Goal: Transaction & Acquisition: Download file/media

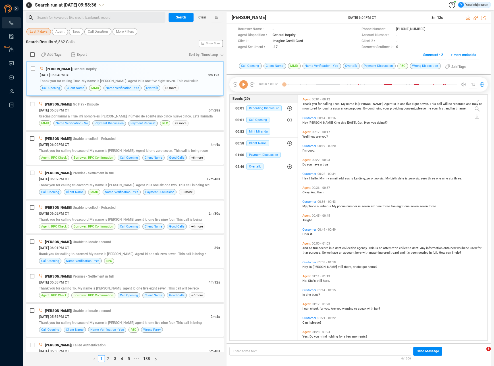
scroll to position [245, 187]
click at [38, 32] on span "Last 7 days" at bounding box center [39, 31] width 18 height 7
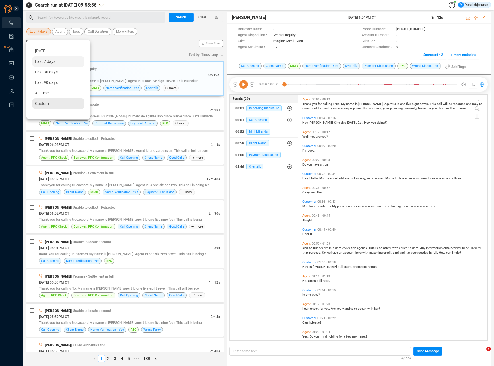
click at [41, 104] on span "Custom" at bounding box center [42, 103] width 14 height 5
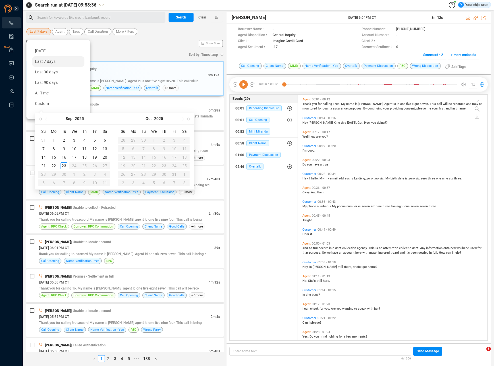
type input "2025-09-01"
click at [47, 117] on span "button" at bounding box center [47, 118] width 3 height 3
type input "2025-08-15"
click at [96, 158] on div "15" at bounding box center [94, 157] width 7 height 7
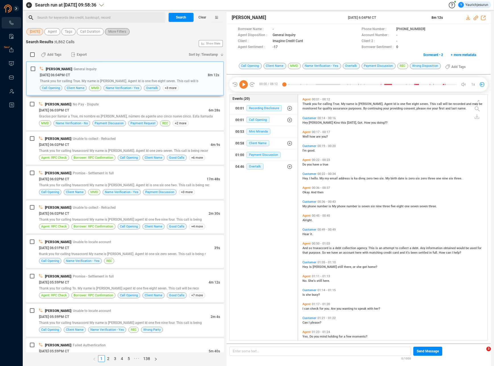
click at [123, 31] on span "More Filters" at bounding box center [117, 31] width 18 height 7
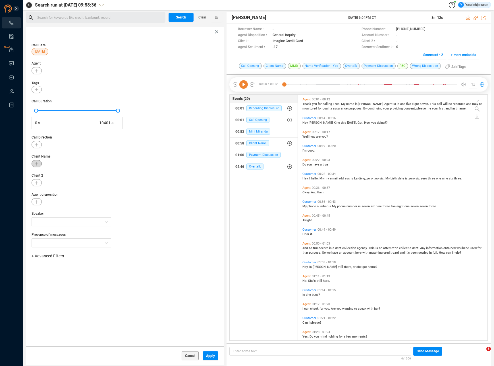
click at [36, 163] on icon "button" at bounding box center [36, 163] width 3 height 3
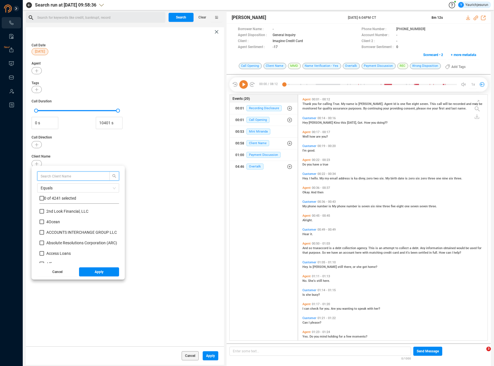
scroll to position [53, 77]
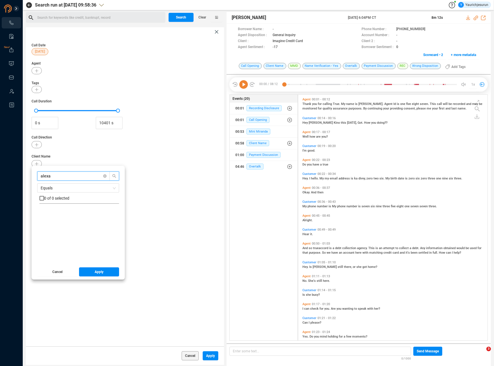
click at [62, 178] on input "alexa" at bounding box center [71, 176] width 60 height 6
type input "M"
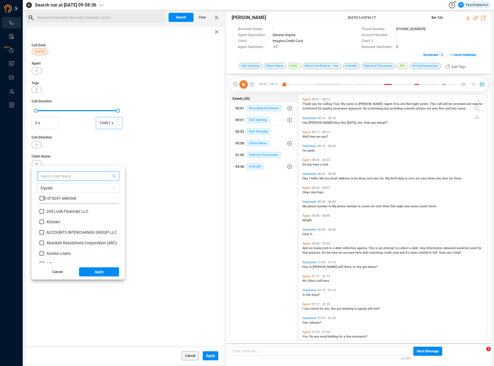
click at [113, 125] on input "10401 s" at bounding box center [109, 123] width 26 height 9
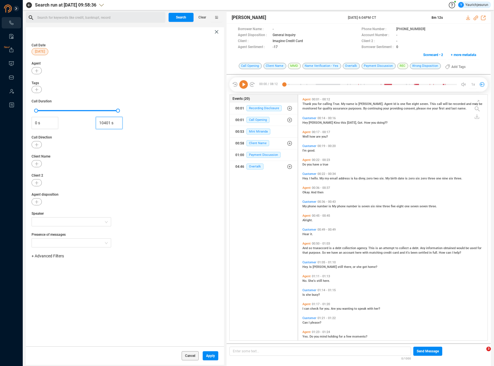
type input "10401 s"
click at [57, 84] on div "Tags" at bounding box center [125, 86] width 187 height 13
click at [36, 74] on button "button" at bounding box center [37, 70] width 10 height 7
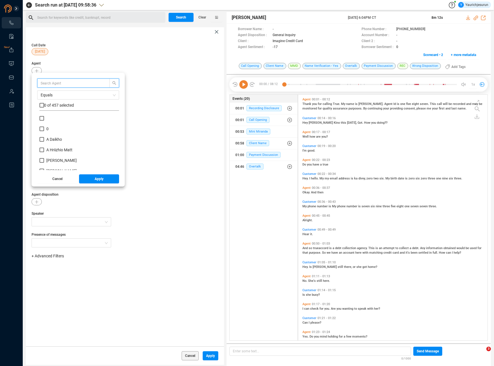
drag, startPoint x: 51, startPoint y: 82, endPoint x: 48, endPoint y: 81, distance: 2.9
click at [48, 81] on input "text" at bounding box center [71, 83] width 60 height 6
type input "alexa"
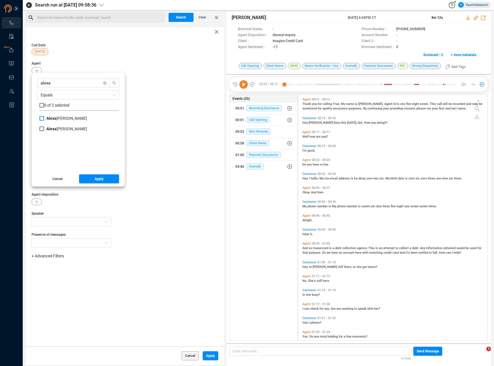
click at [54, 118] on b "Alexa" at bounding box center [51, 118] width 10 height 5
click at [44, 118] on input "Alexa Mendoza" at bounding box center [42, 118] width 5 height 5
checkbox input "true"
click at [91, 177] on button "Apply" at bounding box center [99, 178] width 40 height 9
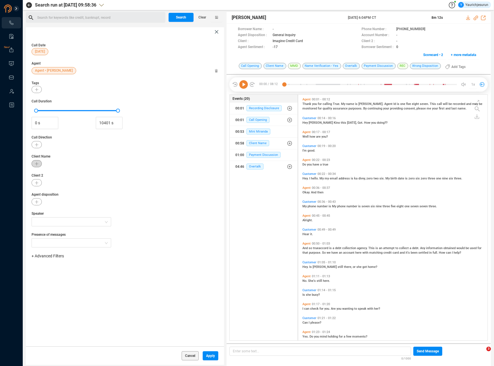
click at [36, 166] on button "button" at bounding box center [37, 163] width 10 height 7
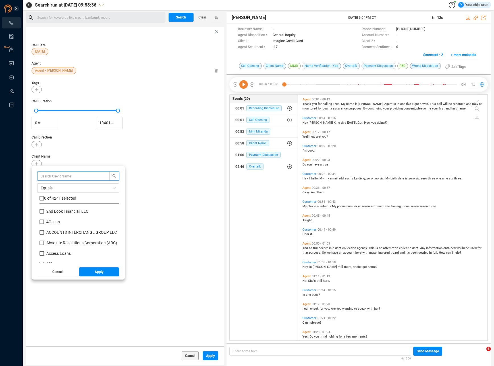
click at [53, 175] on input "text" at bounding box center [71, 176] width 60 height 6
type input "verizon"
click at [50, 220] on b "Verizon" at bounding box center [53, 222] width 14 height 5
click at [44, 220] on input "Verizon" at bounding box center [42, 222] width 5 height 5
checkbox input "true"
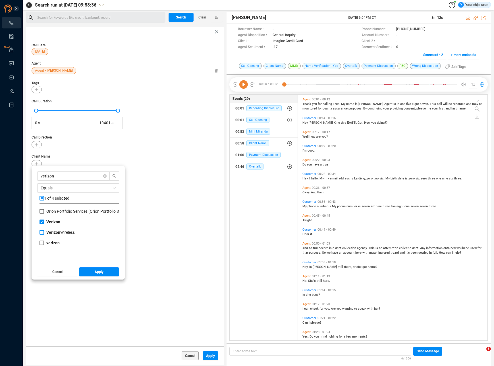
click at [49, 234] on b "Verizon" at bounding box center [53, 232] width 14 height 5
click at [44, 234] on input "Verizon Wireless" at bounding box center [42, 232] width 5 height 5
checkbox input "true"
click at [46, 245] on span "verizon" at bounding box center [53, 243] width 18 height 5
click at [44, 245] on input "verizon" at bounding box center [42, 243] width 5 height 5
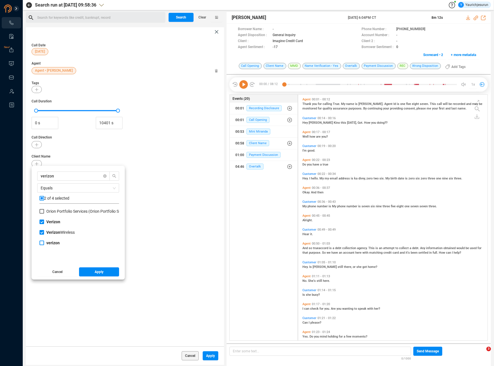
checkbox input "true"
click at [96, 269] on span "Apply" at bounding box center [99, 271] width 9 height 9
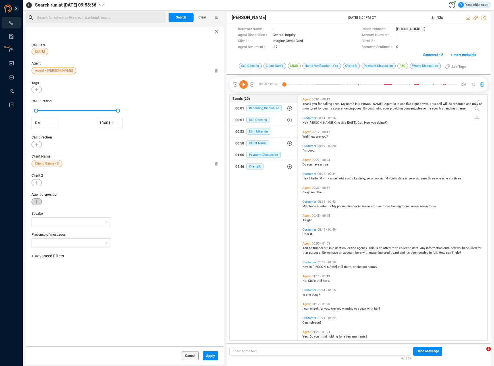
click at [38, 201] on button "button" at bounding box center [37, 201] width 10 height 7
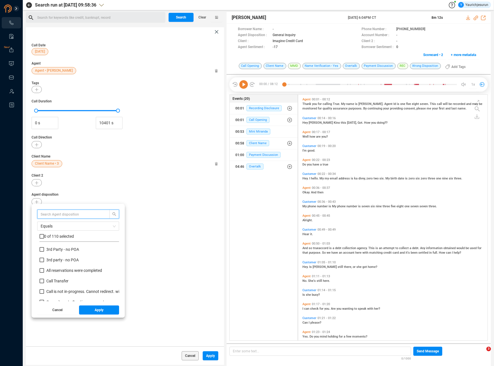
click at [44, 213] on input "text" at bounding box center [71, 214] width 60 height 6
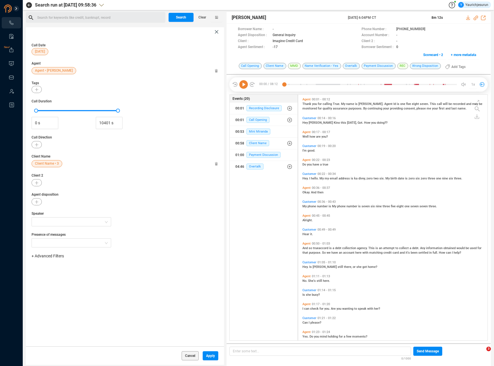
click at [151, 250] on div "Call Date 15 Aug Agent Agent • Alexa Mendoza Tags Call Duration 0 s 10401 s Cal…" at bounding box center [125, 191] width 198 height 310
click at [212, 355] on span "Apply" at bounding box center [210, 355] width 9 height 9
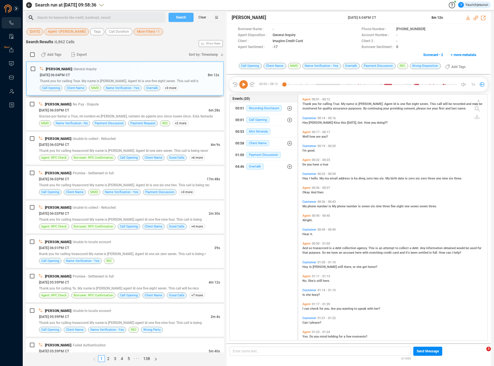
click at [182, 14] on span "Search" at bounding box center [181, 17] width 10 height 9
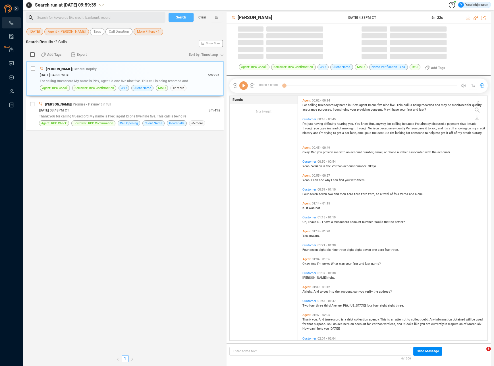
scroll to position [245, 187]
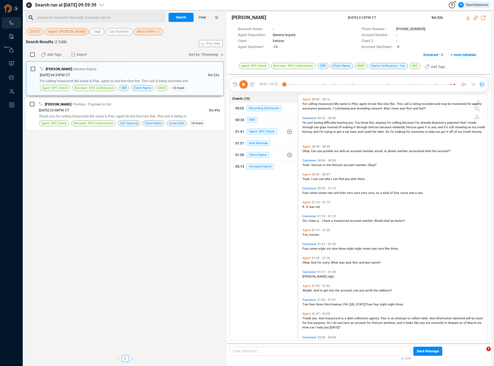
click at [306, 191] on span "Four" at bounding box center [306, 193] width 7 height 4
click at [248, 86] on icon at bounding box center [244, 84] width 9 height 9
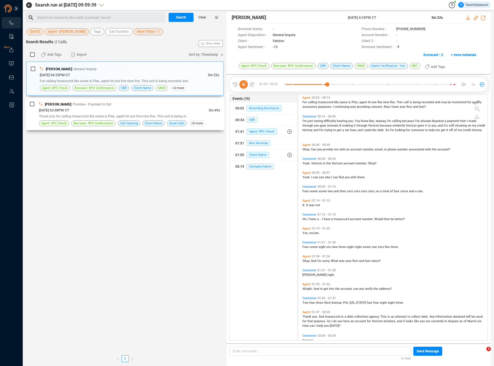
scroll to position [16, 0]
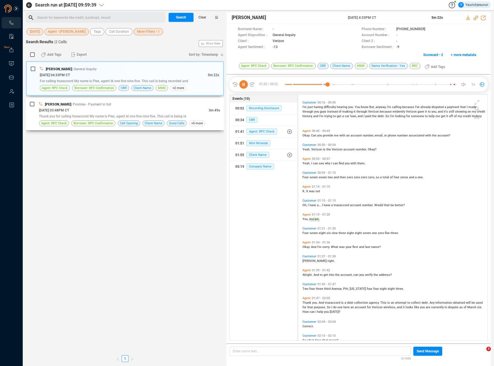
click at [156, 108] on div "08/15/2025 @ 03:48PM CT" at bounding box center [124, 110] width 170 height 6
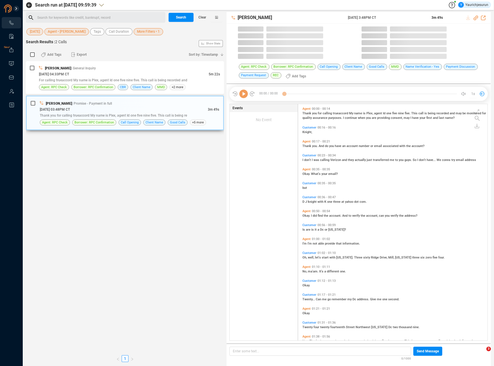
scroll to position [236, 187]
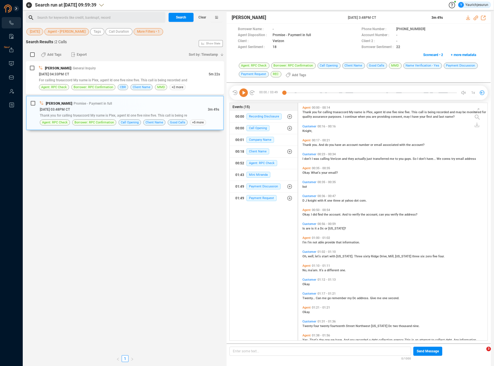
click at [243, 88] on icon at bounding box center [244, 92] width 9 height 9
click at [310, 144] on span "Thank" at bounding box center [308, 145] width 10 height 4
click at [308, 156] on div "I don't I was calling Verizon and they actually just transferred me to you guys…" at bounding box center [395, 158] width 184 height 5
click at [314, 215] on span "did" at bounding box center [315, 215] width 5 height 4
click at [319, 255] on span "let's" at bounding box center [318, 257] width 7 height 4
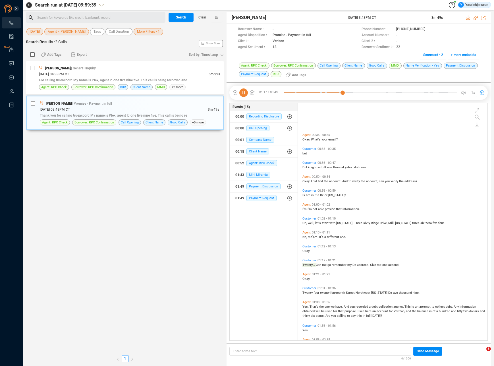
scroll to position [75, 0]
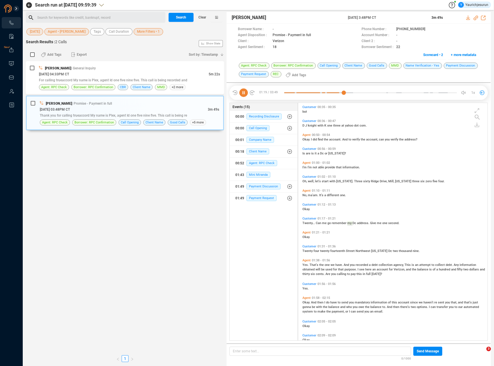
click at [352, 269] on span "purpose." at bounding box center [351, 270] width 13 height 4
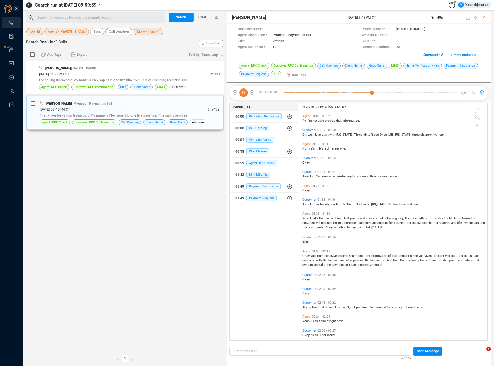
scroll to position [141, 0]
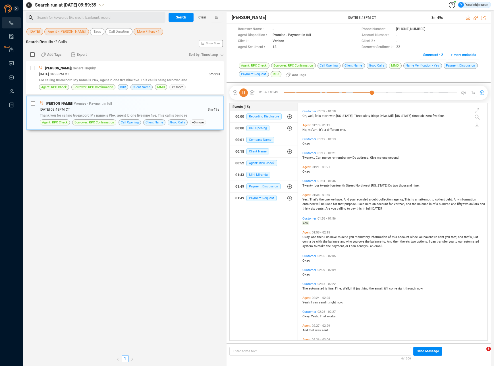
click at [244, 95] on icon at bounding box center [244, 92] width 9 height 9
click at [468, 16] on icon at bounding box center [469, 17] width 5 height 5
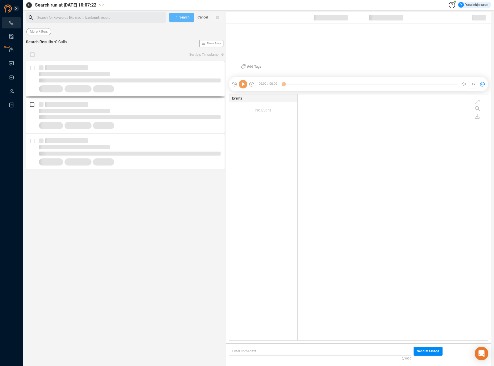
scroll to position [245, 187]
click at [37, 28] on div "Last 7 days Agent Tags Call Duration More Filters" at bounding box center [125, 31] width 199 height 9
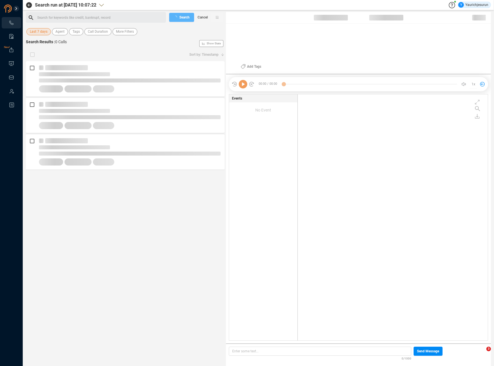
click at [35, 34] on span "Last 7 days" at bounding box center [39, 31] width 18 height 7
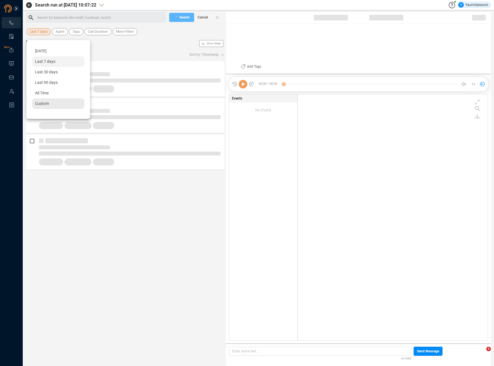
click at [44, 106] on span "Custom" at bounding box center [42, 103] width 14 height 5
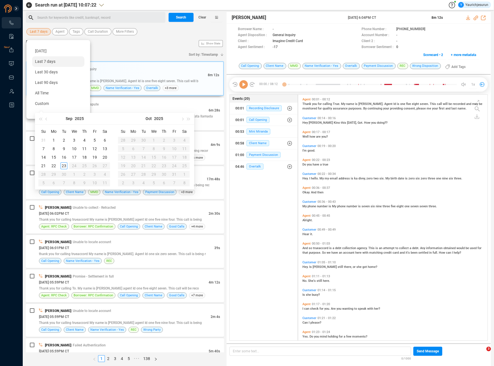
scroll to position [245, 187]
type input "2025-09-01"
click at [55, 139] on div "1" at bounding box center [53, 140] width 7 height 7
type input "2025-09-23"
click at [63, 165] on div "23" at bounding box center [64, 165] width 7 height 7
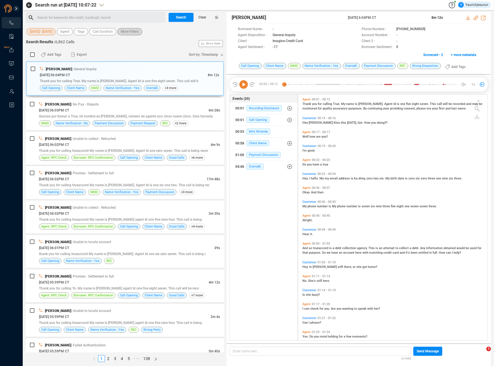
click at [128, 31] on span "More Filters" at bounding box center [130, 31] width 18 height 7
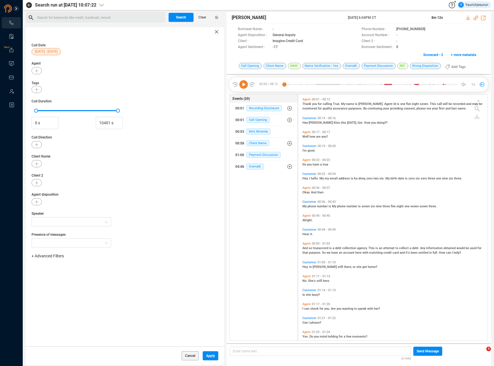
click at [55, 259] on div "+ Advanced Filters" at bounding box center [125, 259] width 187 height 12
click at [54, 258] on span "+ Advanced Filters" at bounding box center [48, 256] width 32 height 5
click at [54, 304] on span "Phone Number" at bounding box center [50, 303] width 26 height 5
click at [103, 269] on div "Phone Number Enter a comma separated list ﻿" at bounding box center [125, 271] width 187 height 18
click at [96, 274] on div "Enter a comma separated list ﻿" at bounding box center [88, 274] width 108 height 12
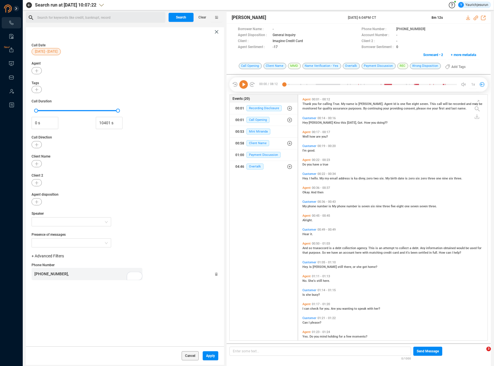
scroll to position [294, 0]
click at [73, 299] on div "Call Date 01 Sep - 23 Sep Agent Tags Call Duration 0 s 10401 s Call Direction C…" at bounding box center [125, 191] width 198 height 310
click at [36, 163] on icon "button" at bounding box center [36, 163] width 3 height 3
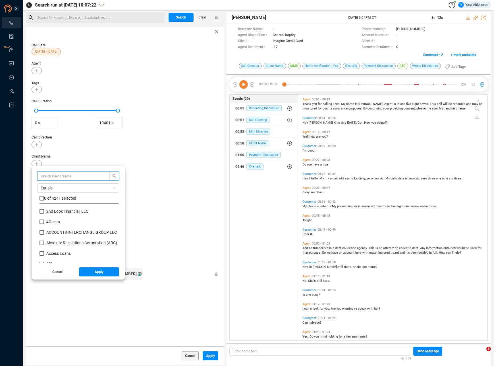
scroll to position [53, 77]
click at [63, 174] on input "text" at bounding box center [71, 176] width 60 height 6
click at [60, 174] on input "aff" at bounding box center [71, 176] width 60 height 6
type input "american first"
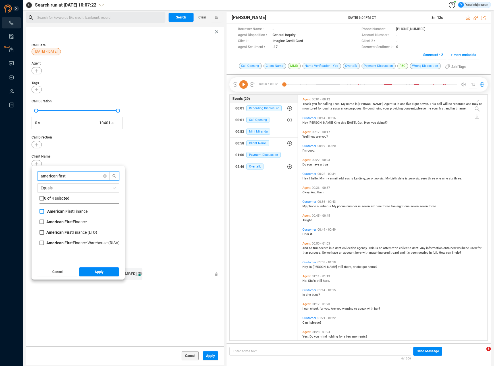
click at [64, 211] on b "American First" at bounding box center [60, 211] width 26 height 5
click at [44, 211] on input "American First Finance" at bounding box center [42, 211] width 5 height 5
checkbox input "true"
click at [62, 221] on b "American First" at bounding box center [59, 222] width 26 height 5
click at [44, 221] on input "American First Finance" at bounding box center [42, 222] width 5 height 5
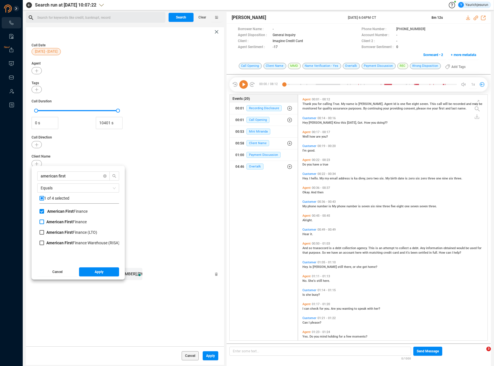
checkbox input "true"
click at [58, 232] on b "American First" at bounding box center [59, 232] width 26 height 5
click at [44, 232] on input "American First Finance (LTO)" at bounding box center [42, 232] width 5 height 5
checkbox input "true"
click at [55, 244] on b "American First" at bounding box center [59, 243] width 26 height 5
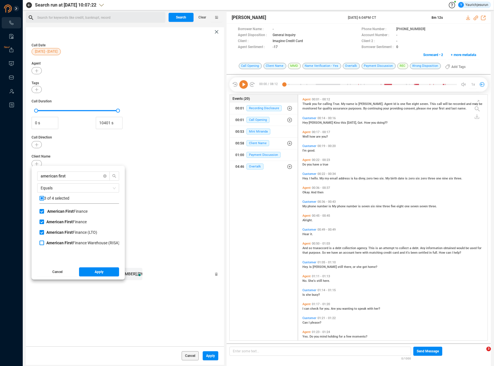
click at [44, 244] on input "American First Finance Warehouse (RISA)" at bounding box center [42, 243] width 5 height 5
checkbox input "true"
click at [89, 275] on button "Apply" at bounding box center [99, 271] width 40 height 9
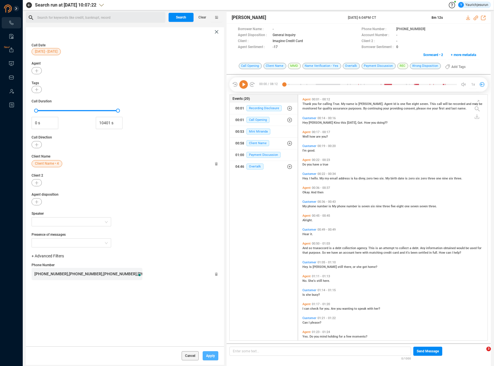
click at [211, 356] on span "Apply" at bounding box center [210, 355] width 9 height 9
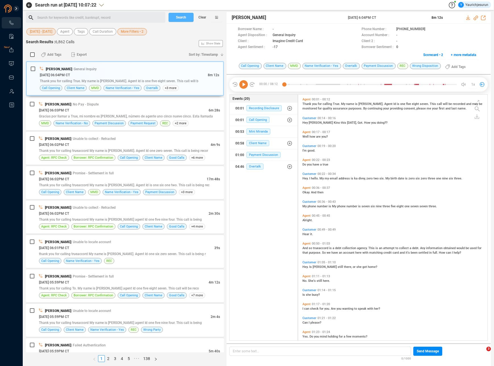
click at [180, 19] on span "Search" at bounding box center [181, 17] width 10 height 9
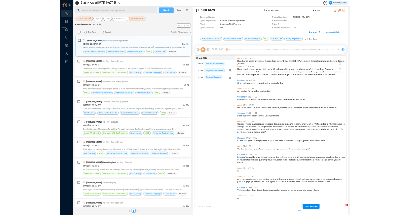
scroll to position [245, 187]
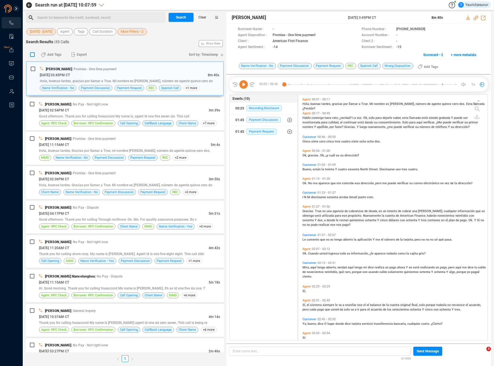
click at [34, 54] on input "checkbox" at bounding box center [32, 54] width 5 height 5
checkbox input "true"
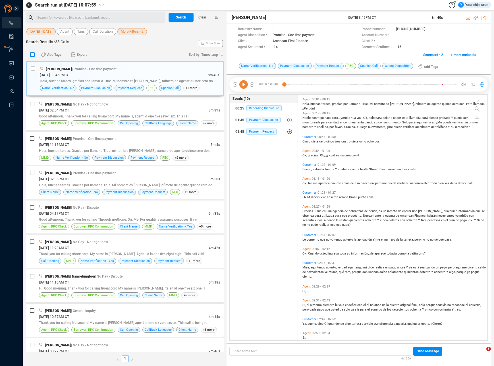
checkbox input "true"
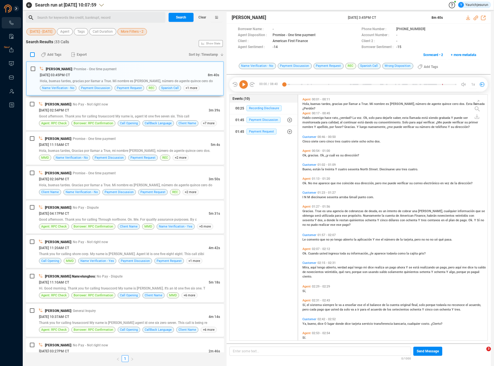
checkbox input "true"
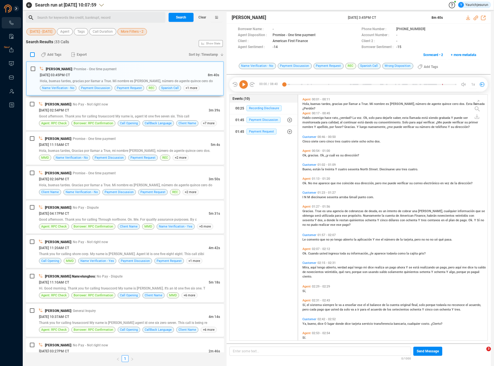
checkbox input "true"
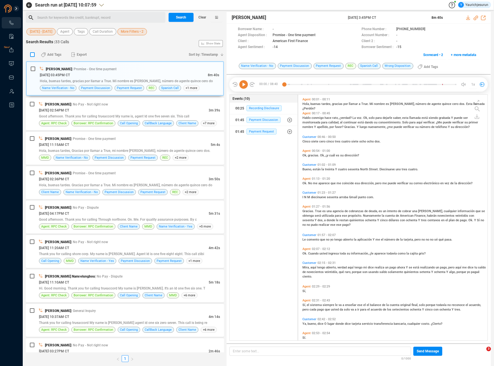
checkbox input "true"
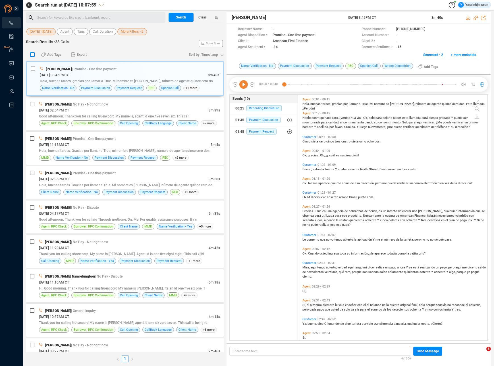
checkbox input "true"
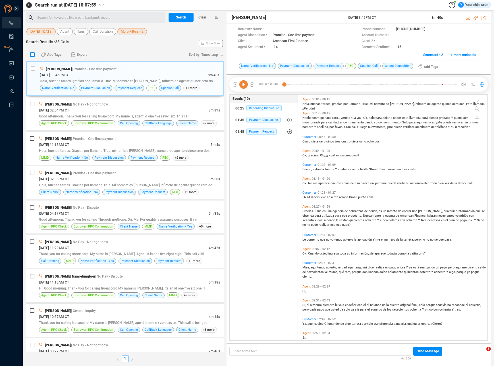
checkbox input "true"
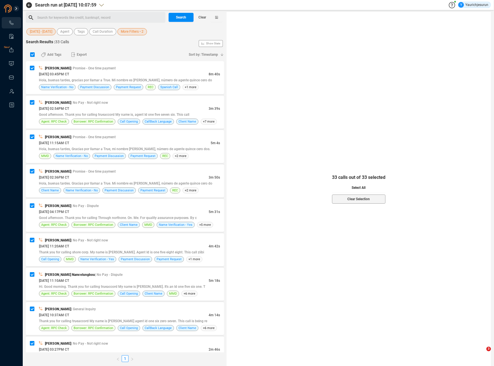
click at [341, 191] on button "Select All" at bounding box center [358, 187] width 53 height 9
click at [86, 55] on span "Export" at bounding box center [82, 54] width 10 height 9
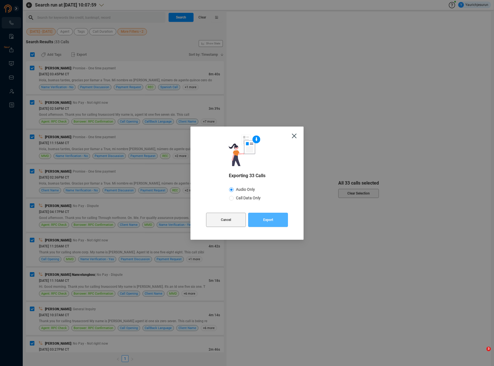
click at [261, 223] on button "Export" at bounding box center [268, 220] width 40 height 14
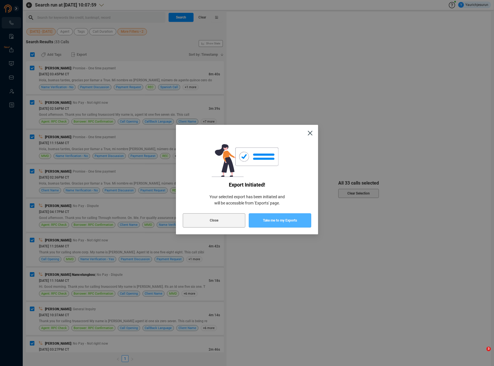
click at [270, 221] on span "Take me to my Exports" at bounding box center [280, 220] width 34 height 14
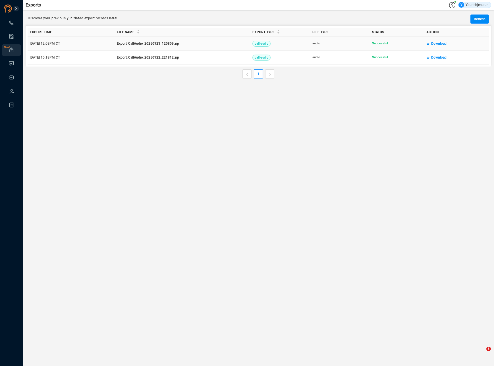
click at [439, 42] on span "Download" at bounding box center [439, 43] width 15 height 9
